Goal: Transaction & Acquisition: Purchase product/service

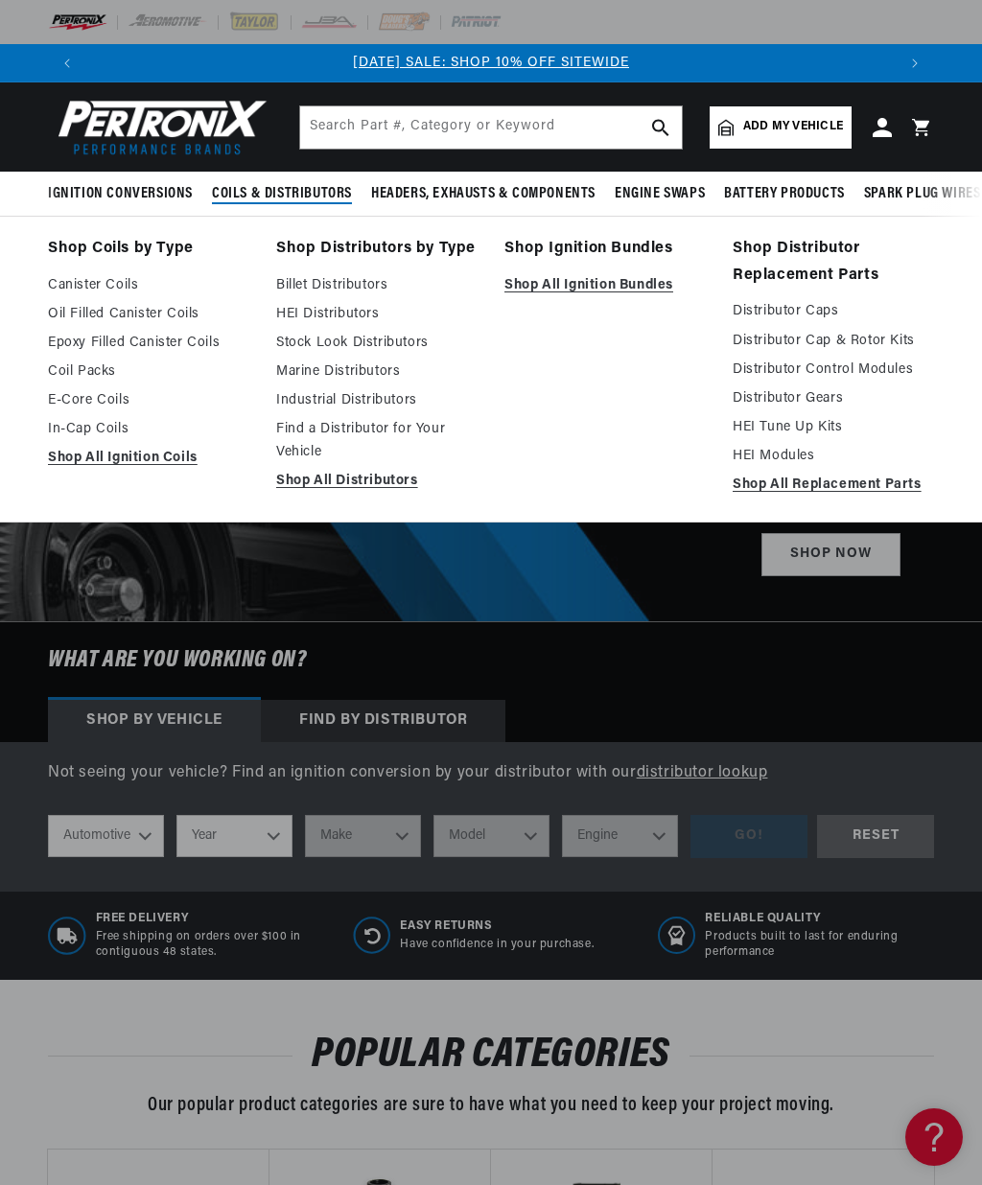
click at [785, 121] on span "Add my vehicle" at bounding box center [793, 127] width 100 height 18
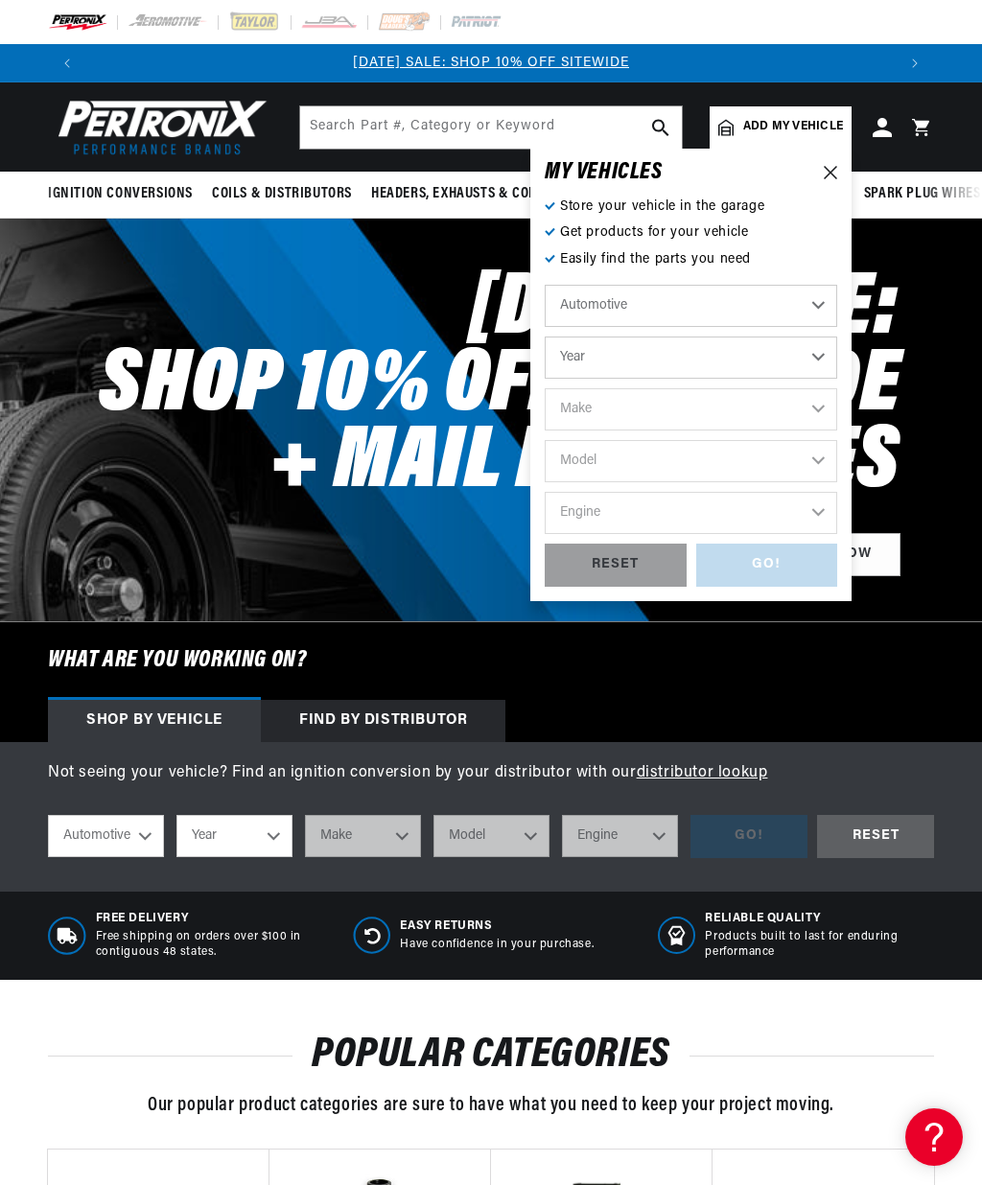
click at [816, 312] on select "Automotive Agricultural Industrial Marine Motorcycle" at bounding box center [690, 306] width 292 height 42
click at [820, 362] on select "Year [DATE] 2021 2020 2019 2018 2017 2016 2015 2014 2013 2012 2011 2010 2009 20…" at bounding box center [690, 357] width 292 height 42
select select "1966"
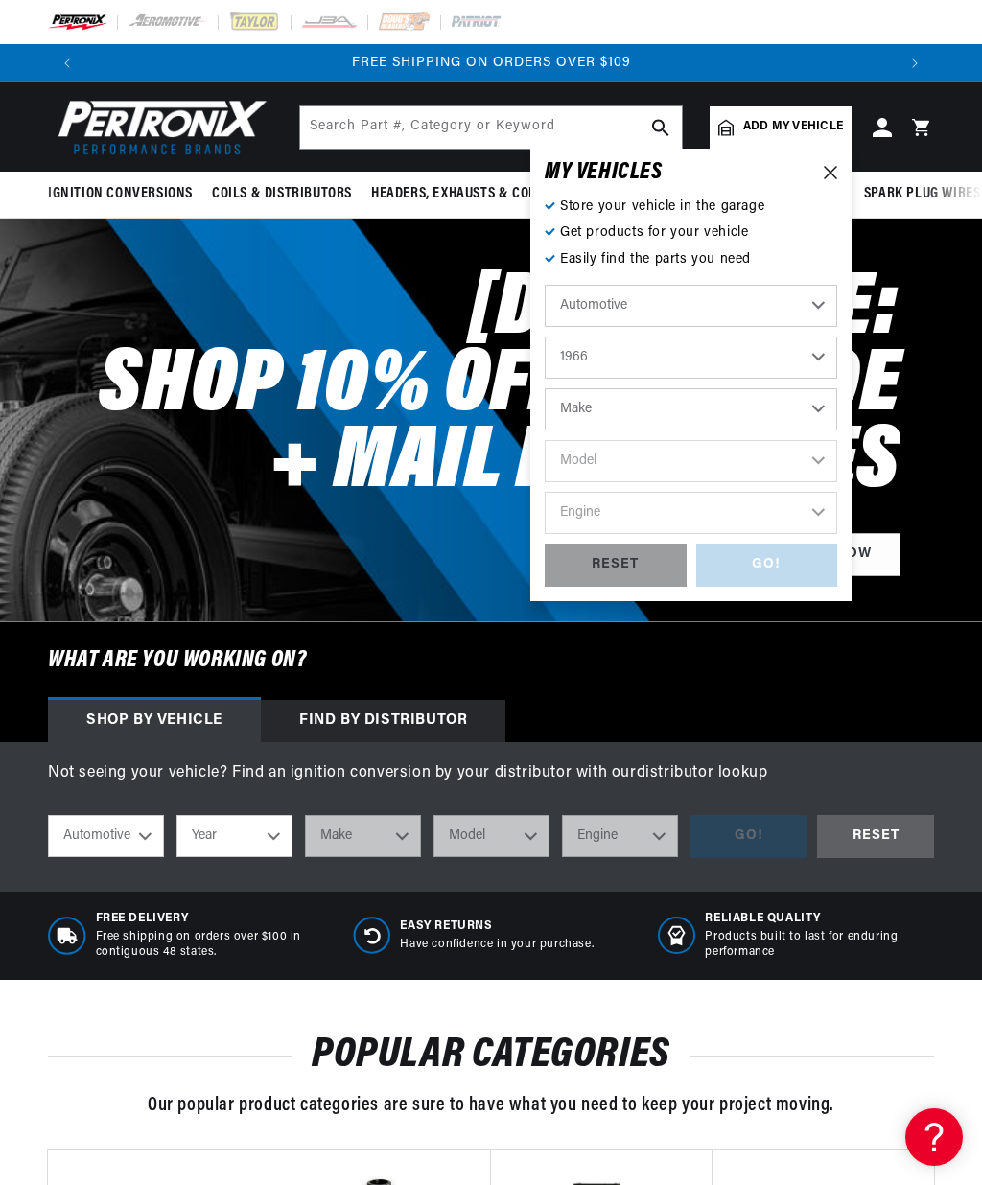
click at [828, 363] on select "2022 2021 2020 2019 2018 2017 2016 2015 2014 2013 2012 2011 2010 2009 2008 2007…" at bounding box center [690, 357] width 292 height 42
select select "1969"
click at [804, 409] on select "Make Alfa Romeo American Motors Aston [PERSON_NAME][GEOGRAPHIC_DATA] [PERSON_NA…" at bounding box center [690, 409] width 292 height 42
select select "International"
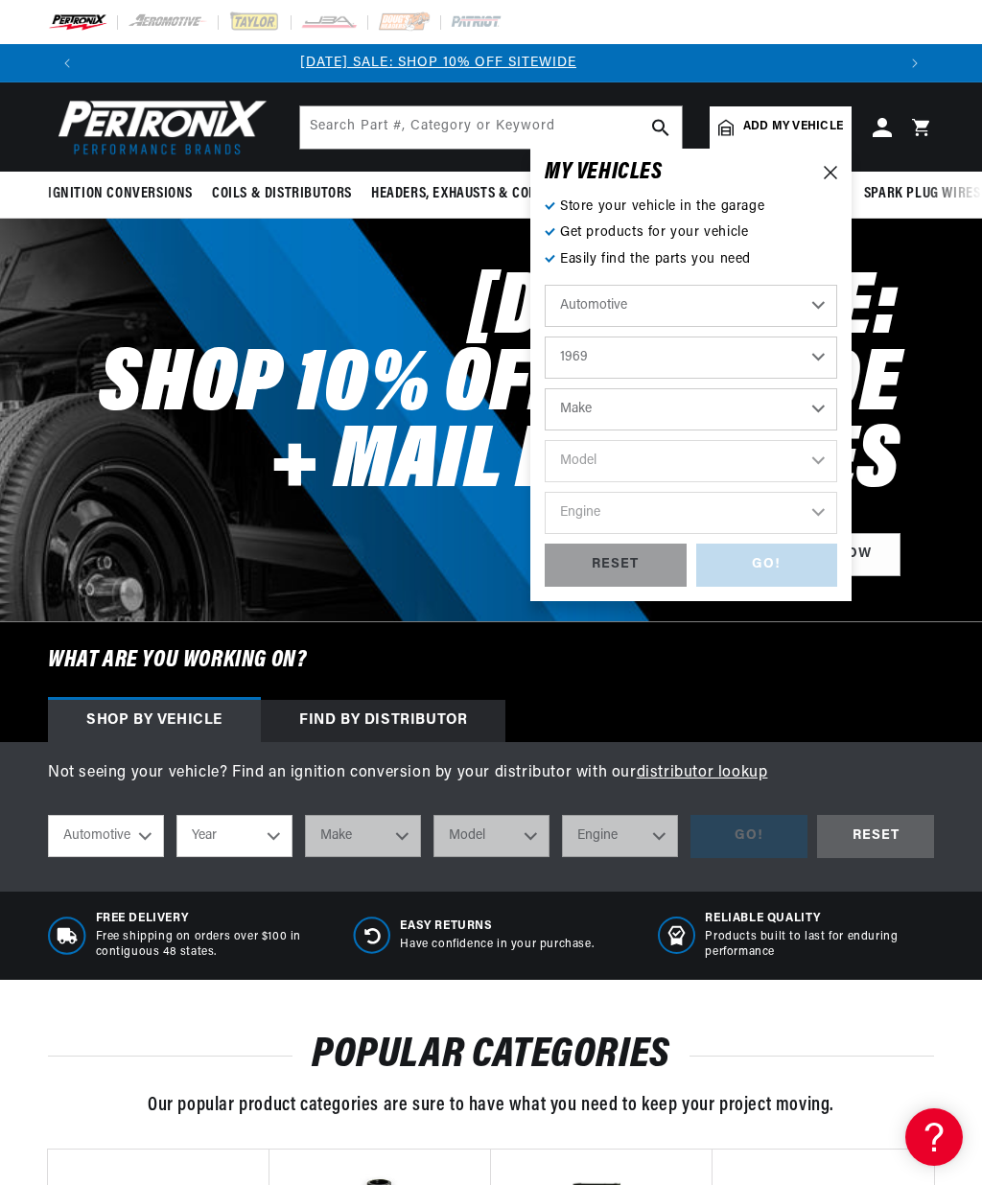
select select "International"
click at [815, 456] on select "Model 908C 1000D 1100D 1200D 1300D M800 M800 Navy M800 Post Office M1100 M1200 …" at bounding box center [690, 461] width 292 height 42
select select "M1100"
click at [828, 467] on select "908C 1000D 1100D 1200D 1300D M800 M800 Navy M800 Post Office M1100 M1200 M1400 …" at bounding box center [690, 461] width 292 height 42
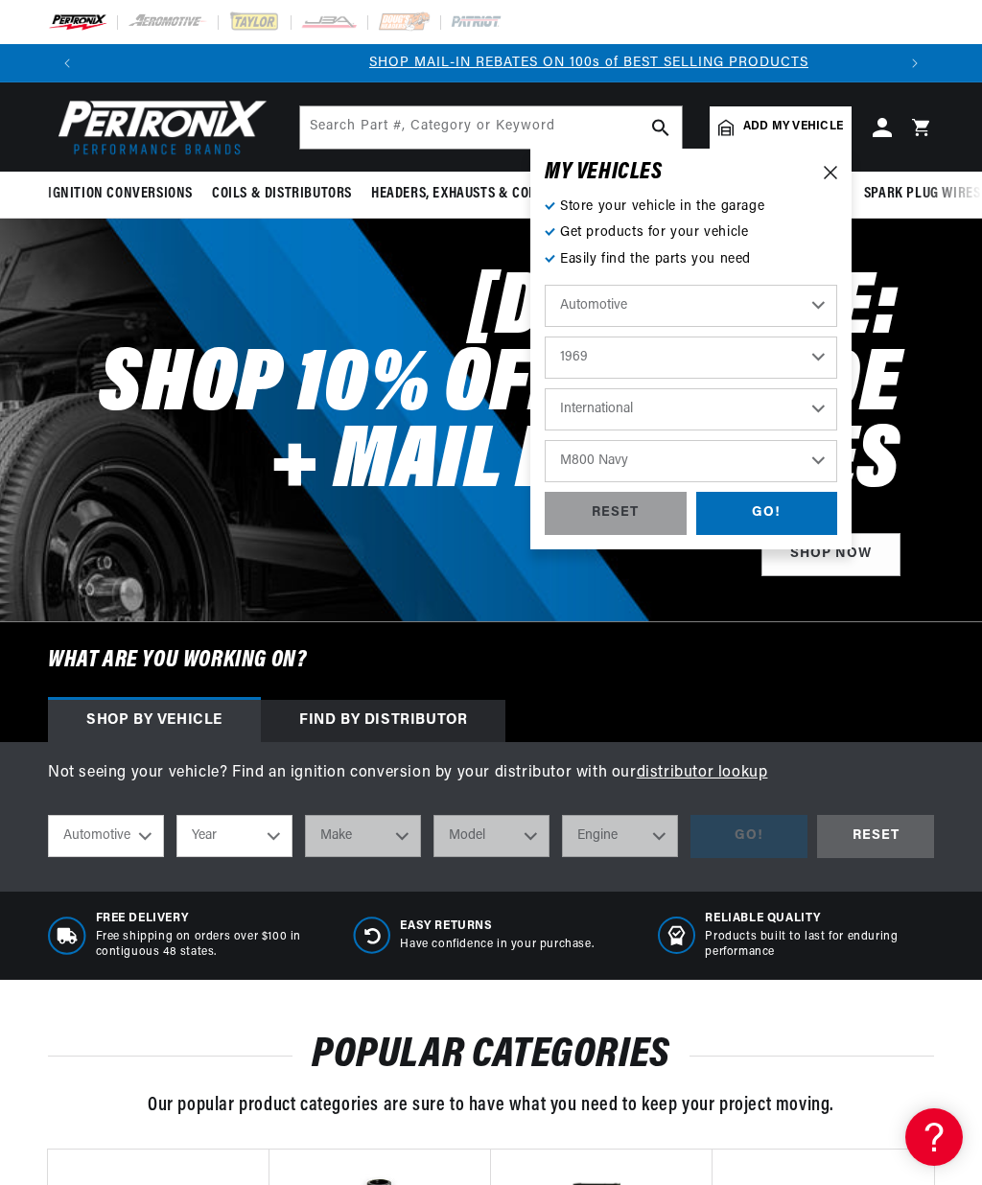
scroll to position [0, 809]
click at [823, 457] on select "908C 1000D 1100D 1200D 1300D M800 M800 Navy M800 Post Office M1100 M1200 M1400 …" at bounding box center [690, 461] width 292 height 42
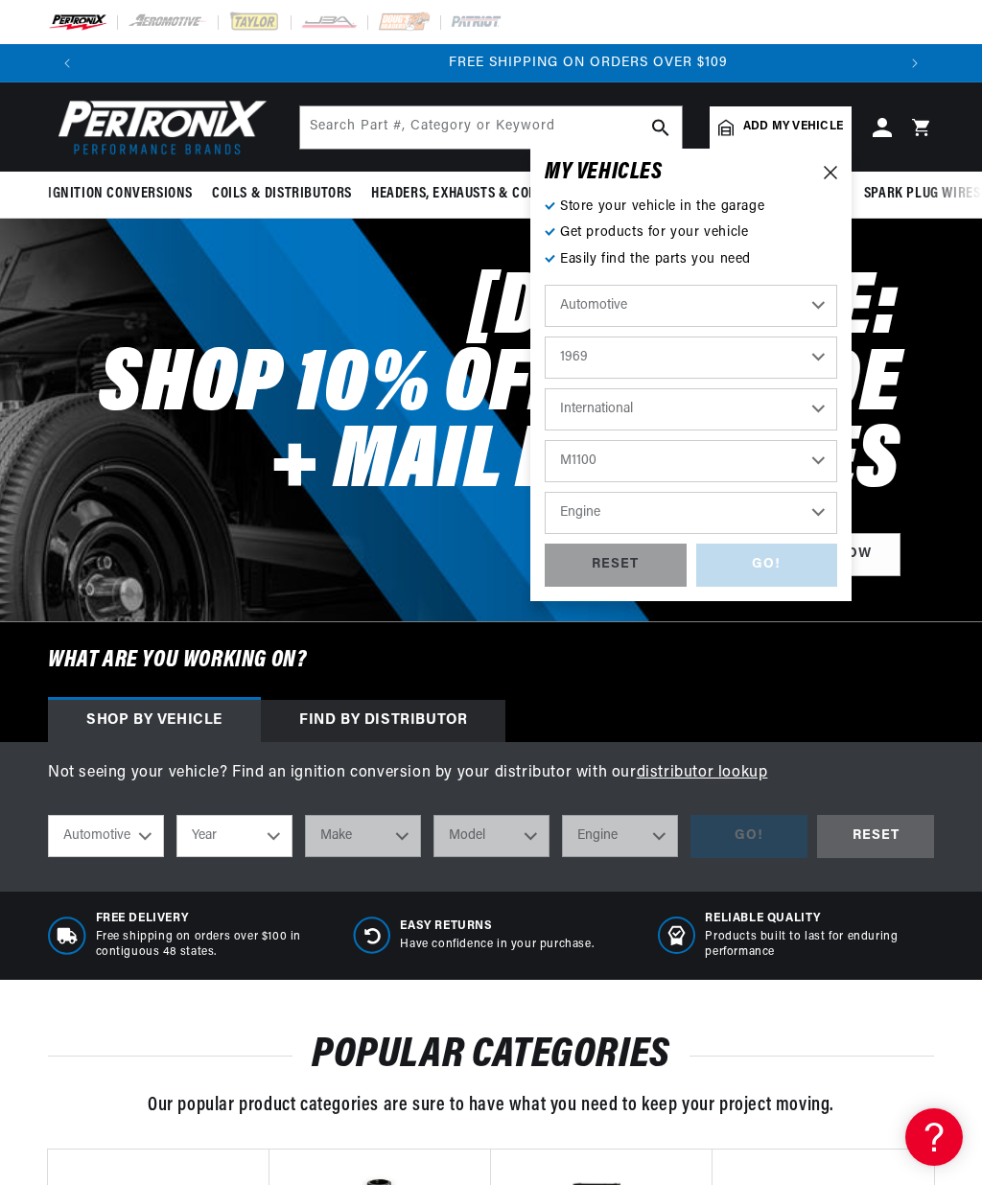
scroll to position [0, 1618]
click at [822, 455] on select "908C 1000D 1100D 1200D 1300D M800 M800 Navy M800 Post Office M1100 M1200 M1400 …" at bounding box center [690, 461] width 292 height 42
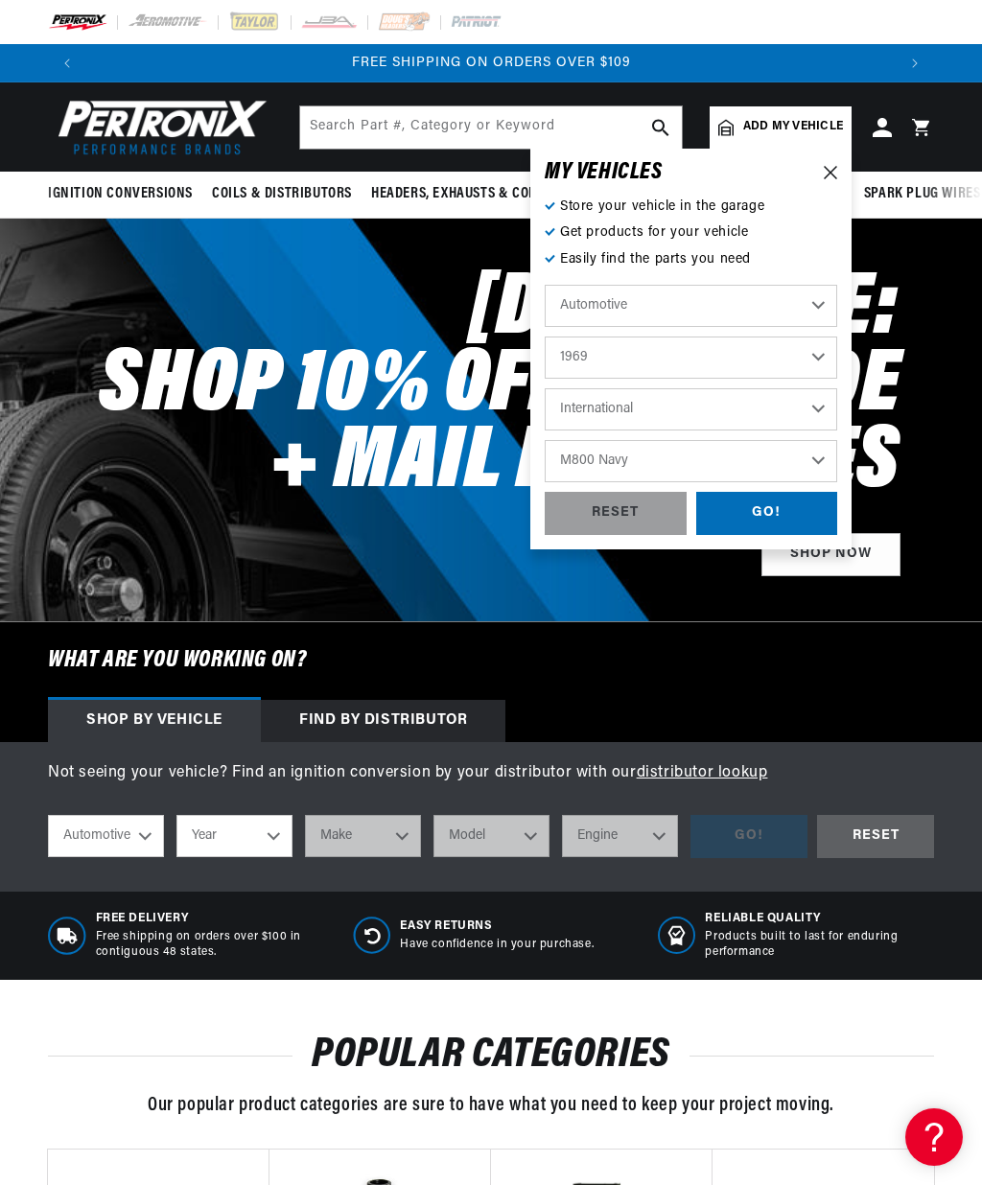
click at [826, 403] on select "Alfa Romeo American Motors Aston [PERSON_NAME][GEOGRAPHIC_DATA] [PERSON_NAME] A…" at bounding box center [690, 409] width 292 height 42
click at [830, 465] on select "908C 1000D 1100D 1200D 1300D M800 M800 Navy M800 Post Office M1100 M1200 M1400 …" at bounding box center [690, 461] width 292 height 42
select select "Scout"
click at [784, 506] on div "GO!" at bounding box center [767, 513] width 142 height 43
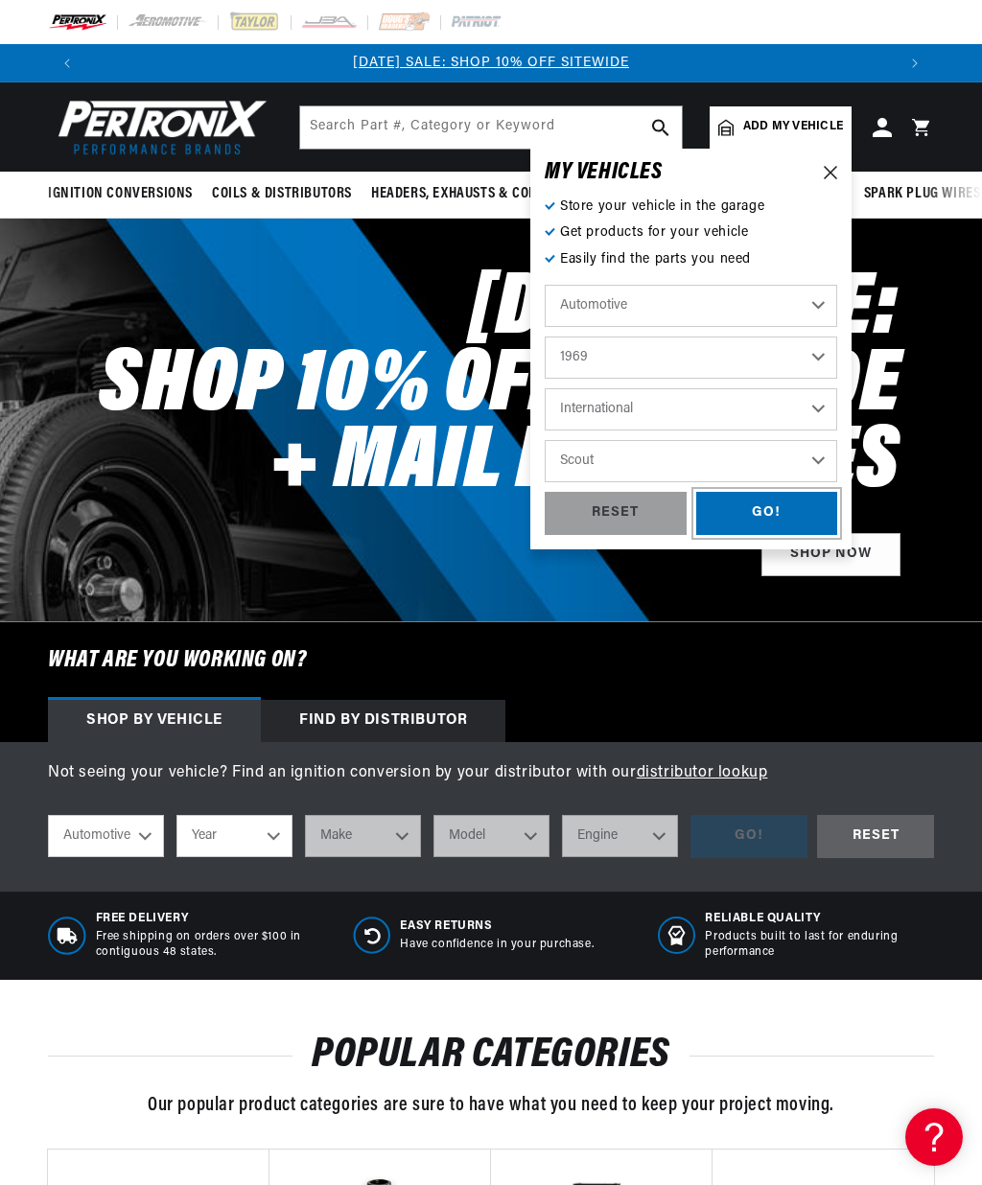
select select "1969"
select select "International"
select select "Scout"
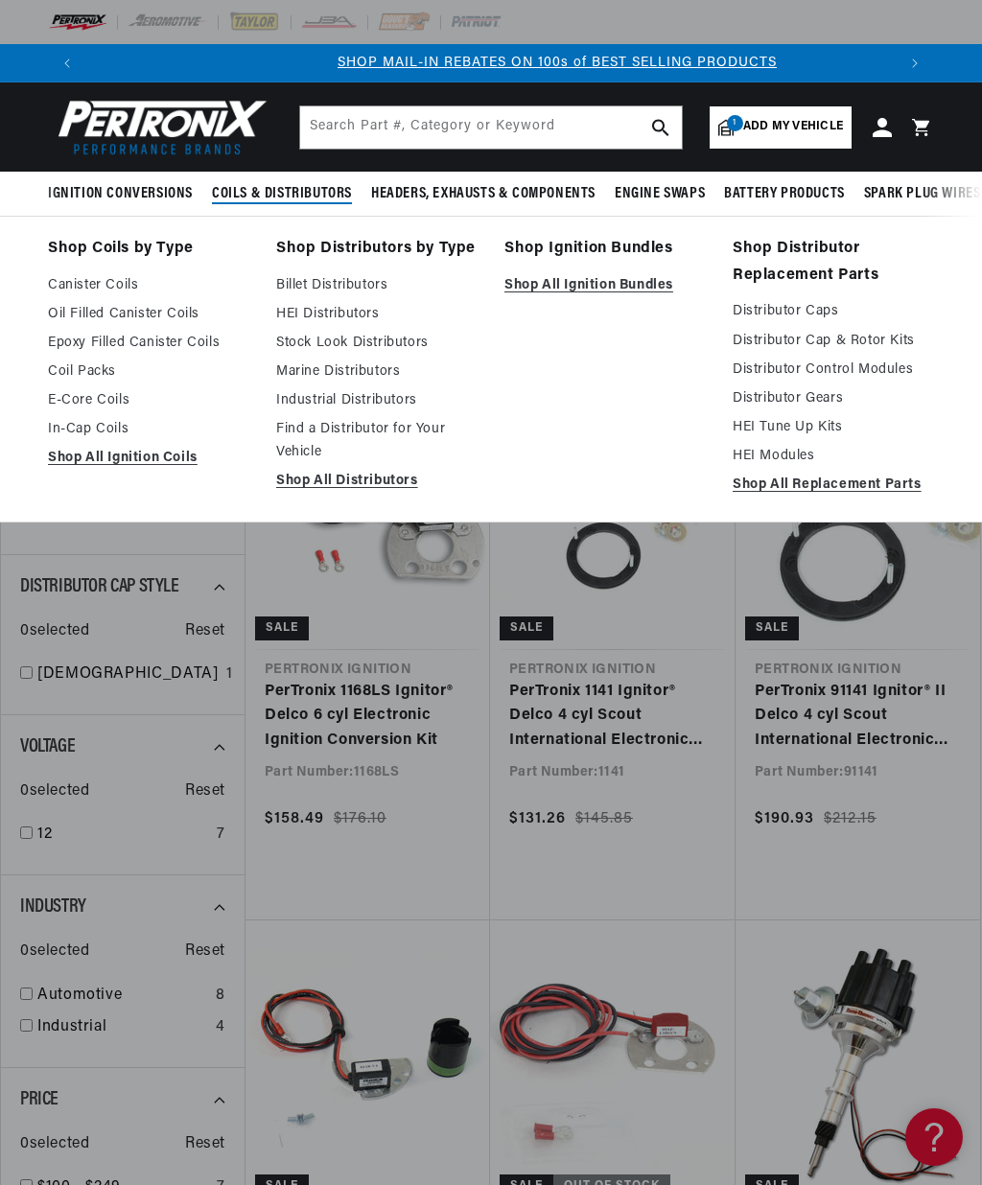
scroll to position [0, 809]
click at [455, 130] on input "text" at bounding box center [491, 127] width 382 height 42
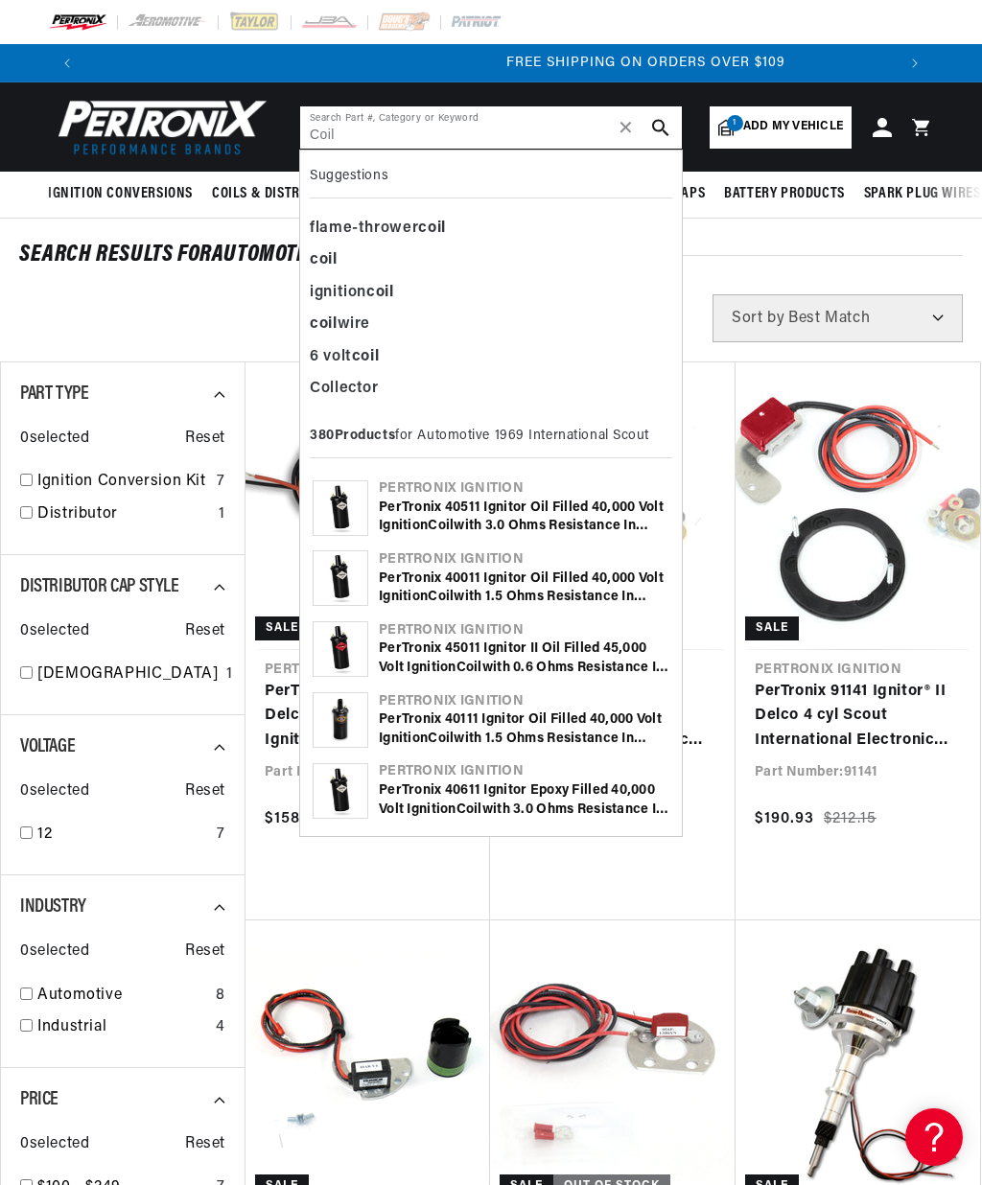
scroll to position [0, 1618]
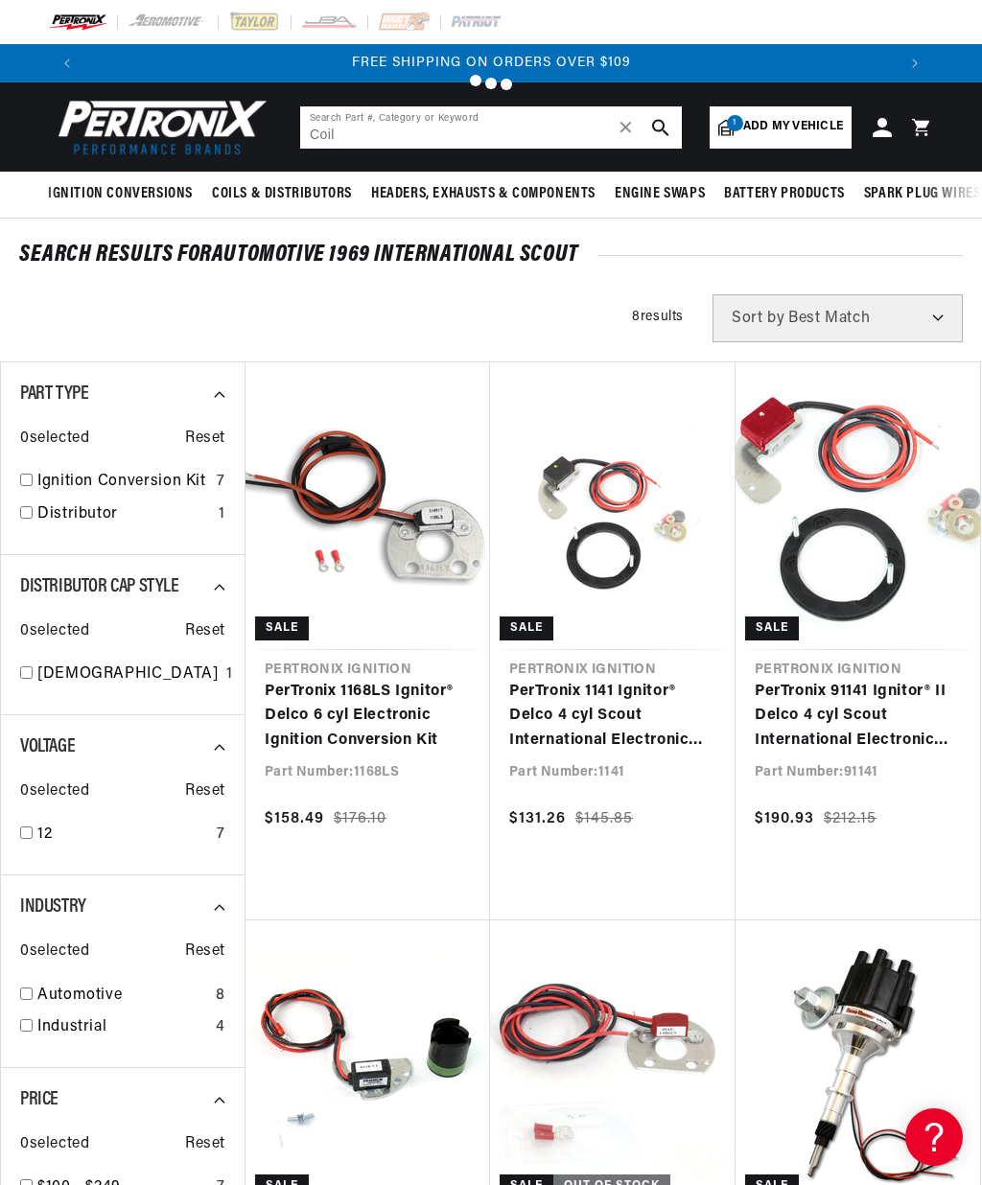
type input "Coil"
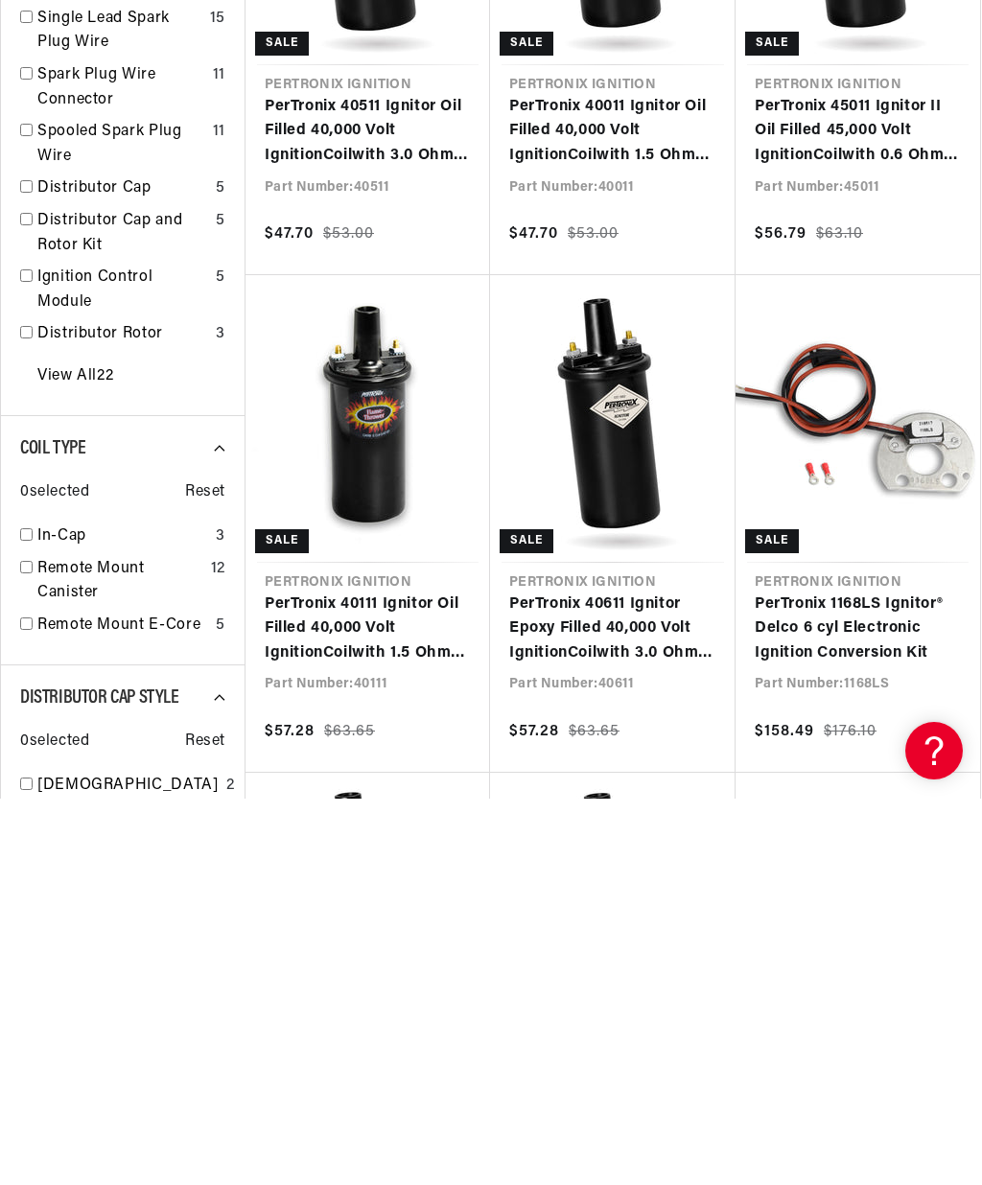
scroll to position [0, 1618]
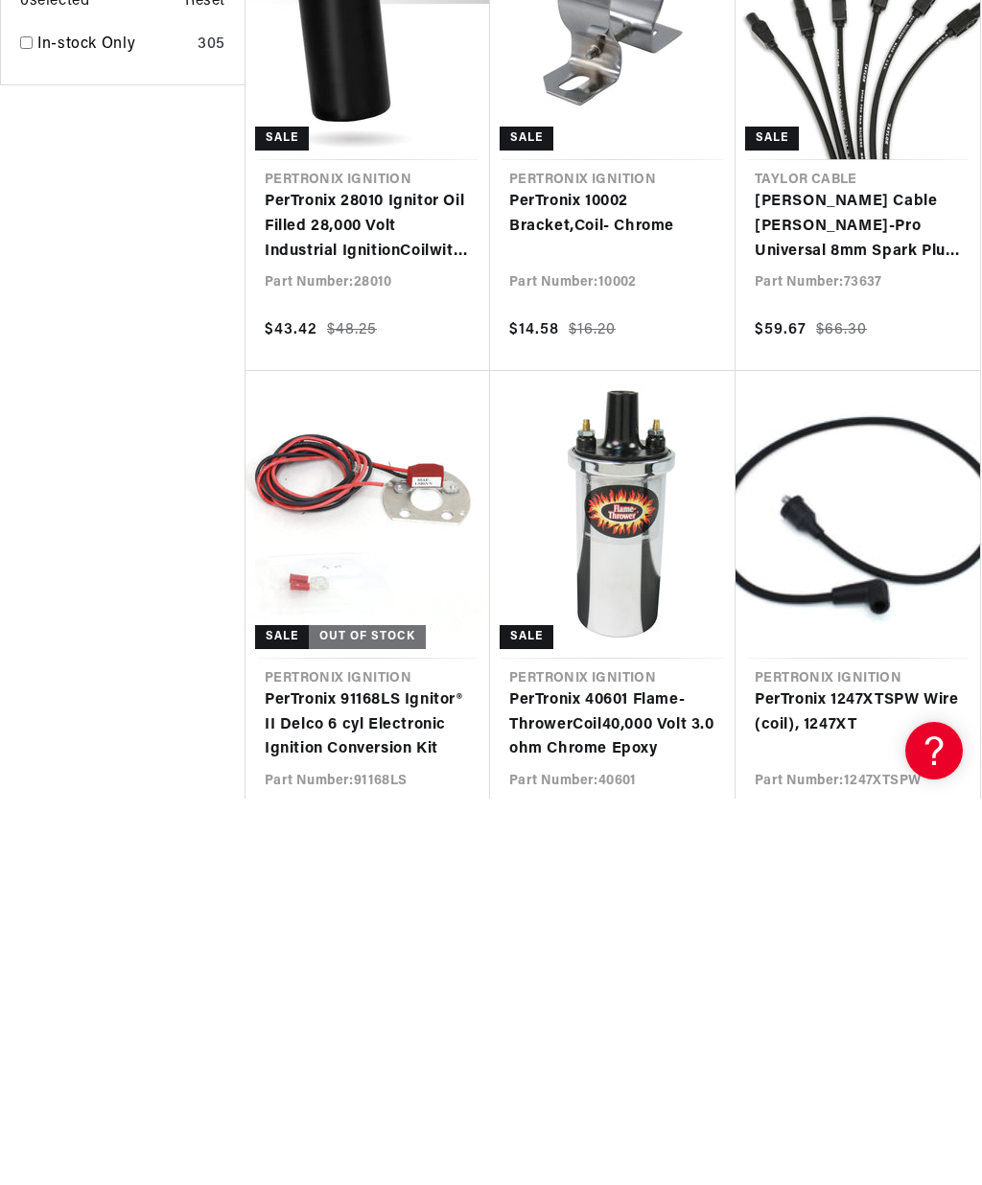
scroll to position [3092, 0]
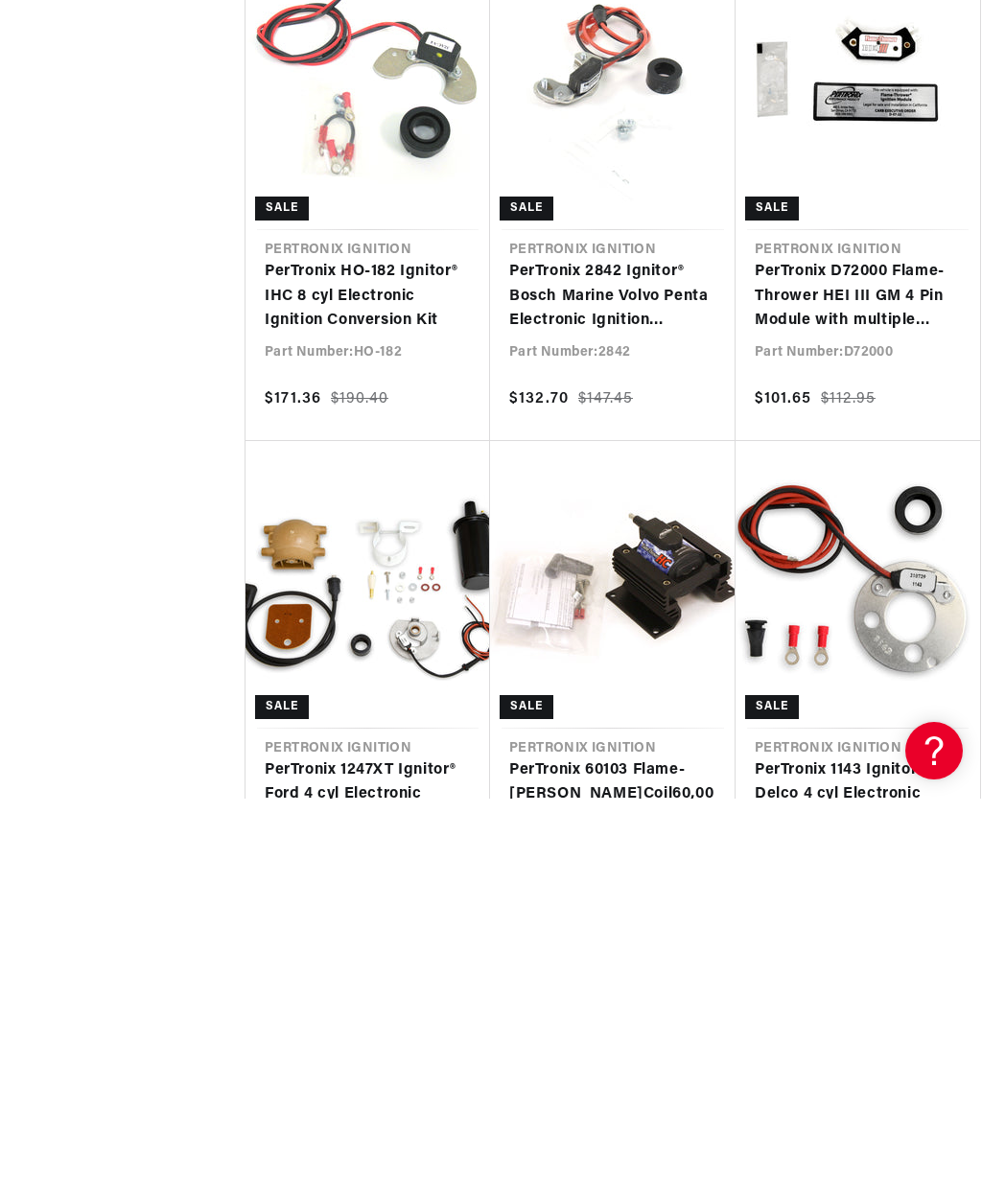
scroll to position [0, 1618]
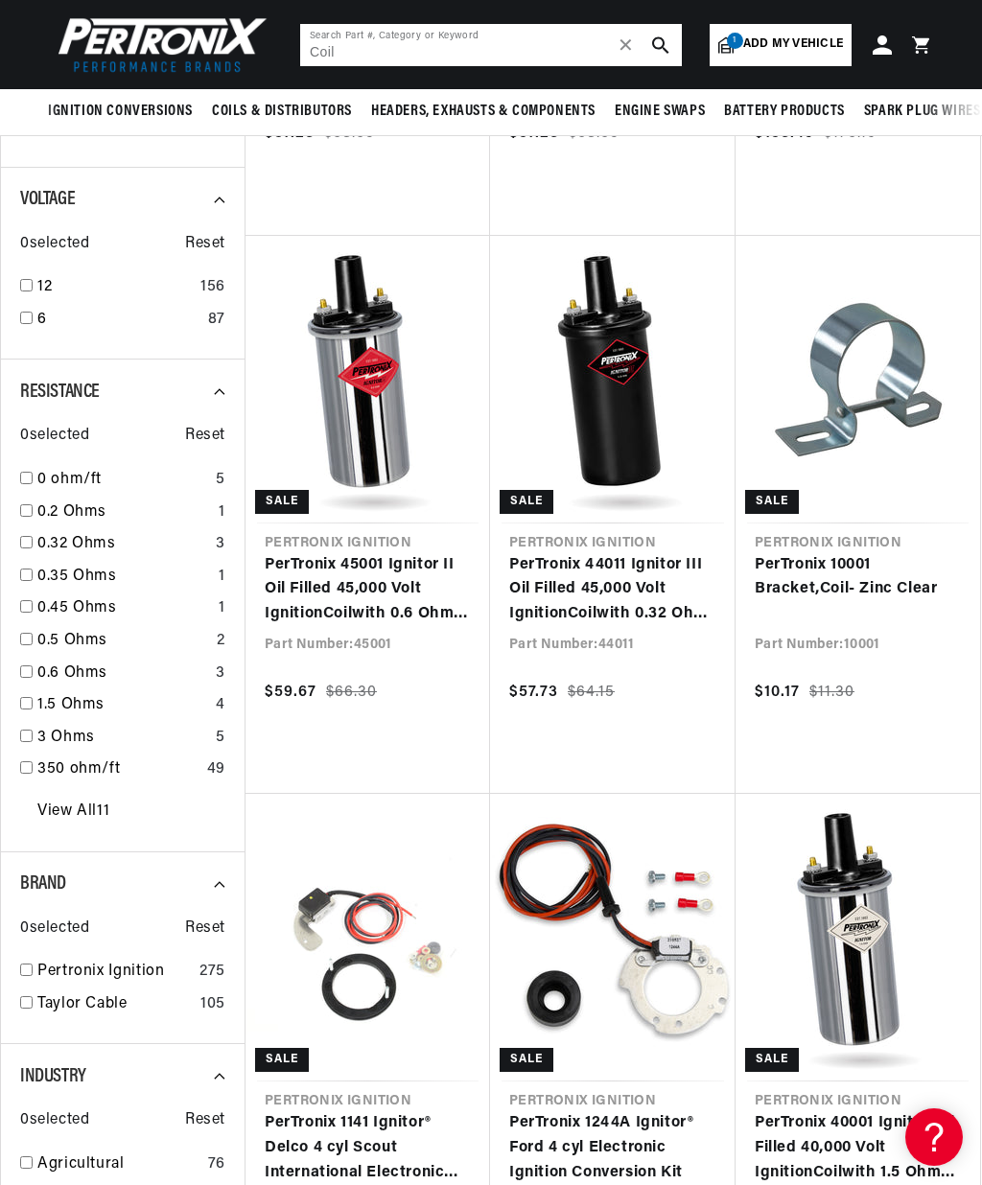
scroll to position [1242, 0]
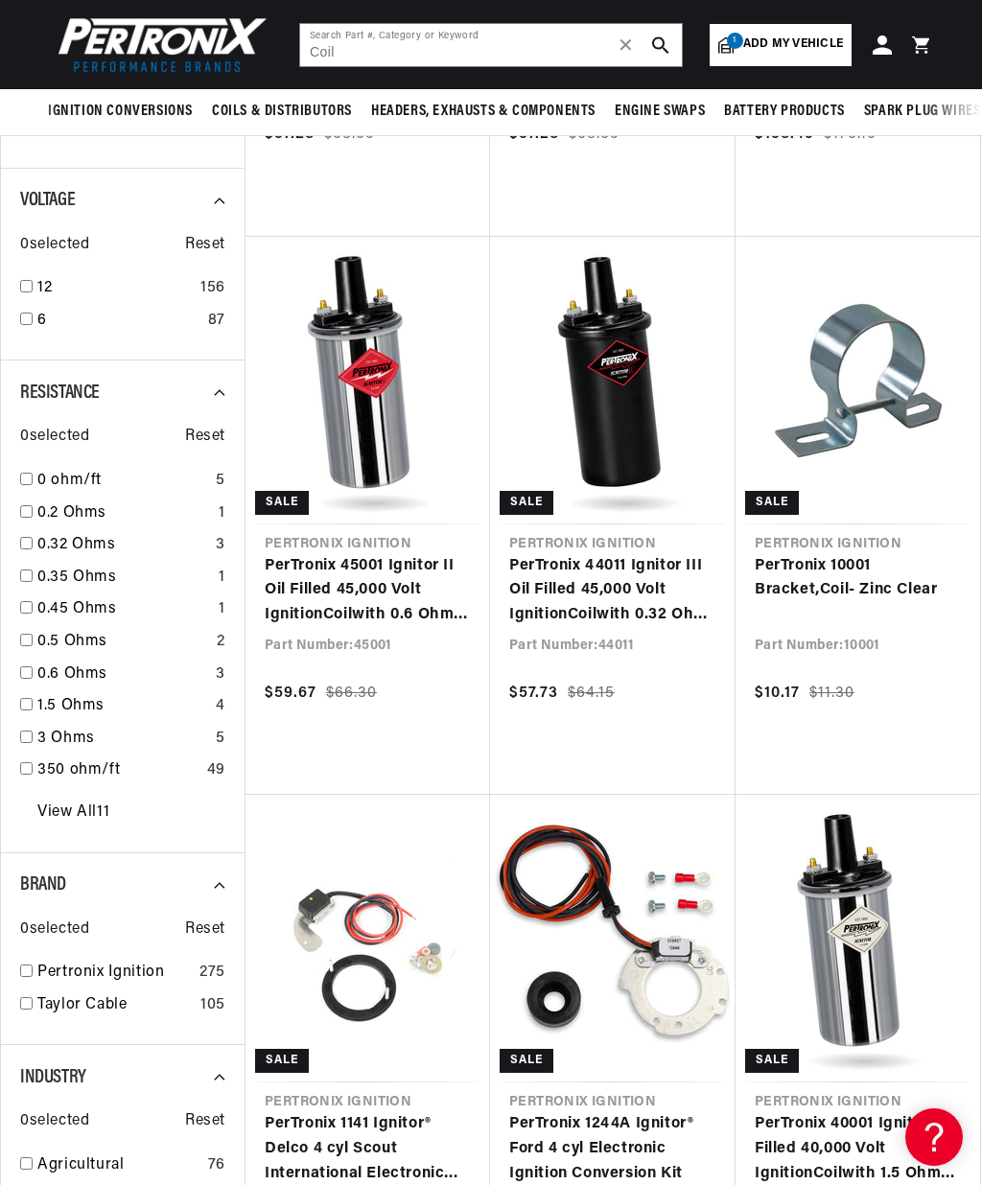
click at [29, 698] on input "checkbox" at bounding box center [26, 704] width 12 height 12
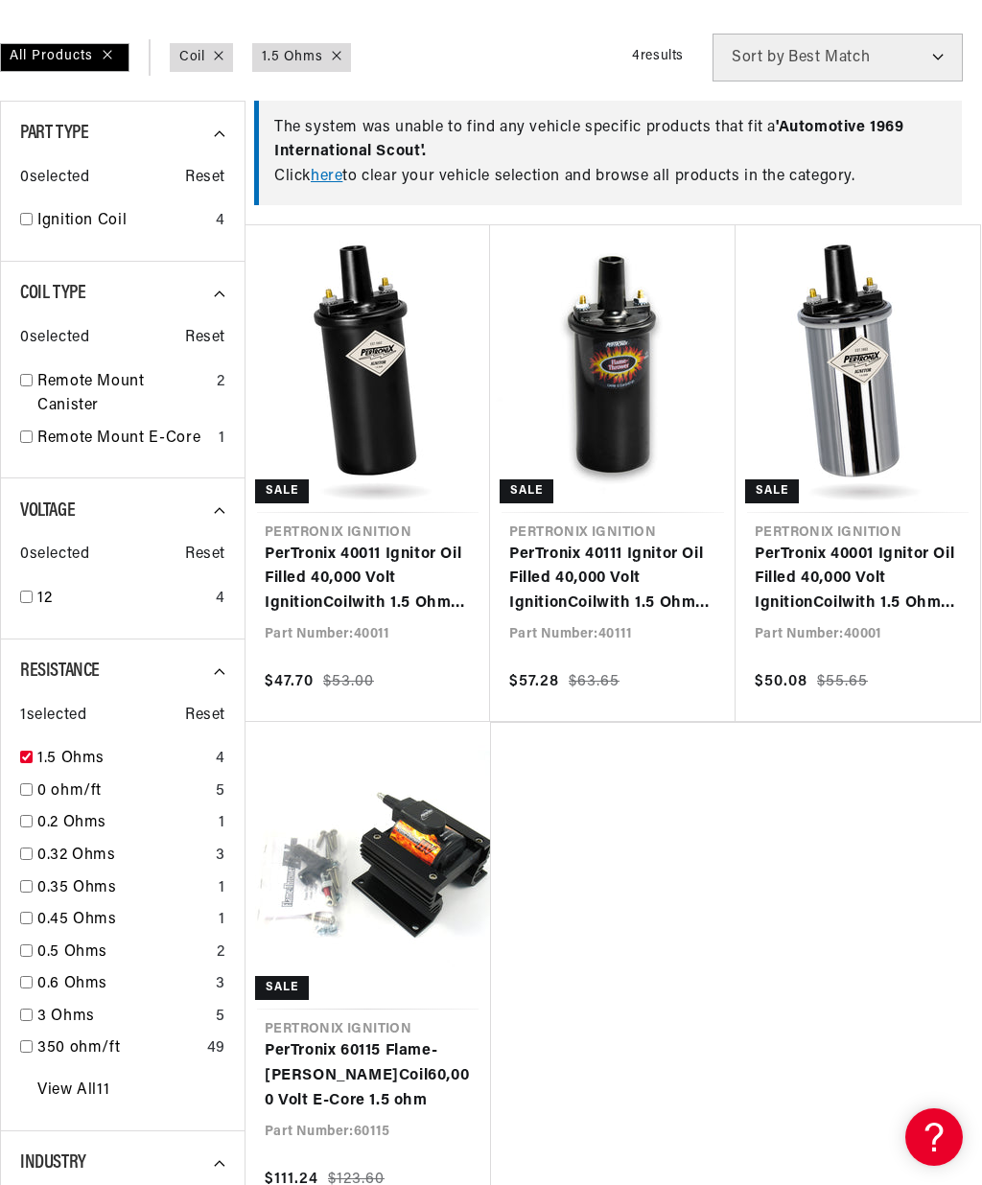
scroll to position [0, 809]
click at [940, 53] on select "Best Match Featured Name, A-Z Name, Z-A Price, Low to High Price, High to Low" at bounding box center [837, 58] width 250 height 48
